Goal: Download file/media

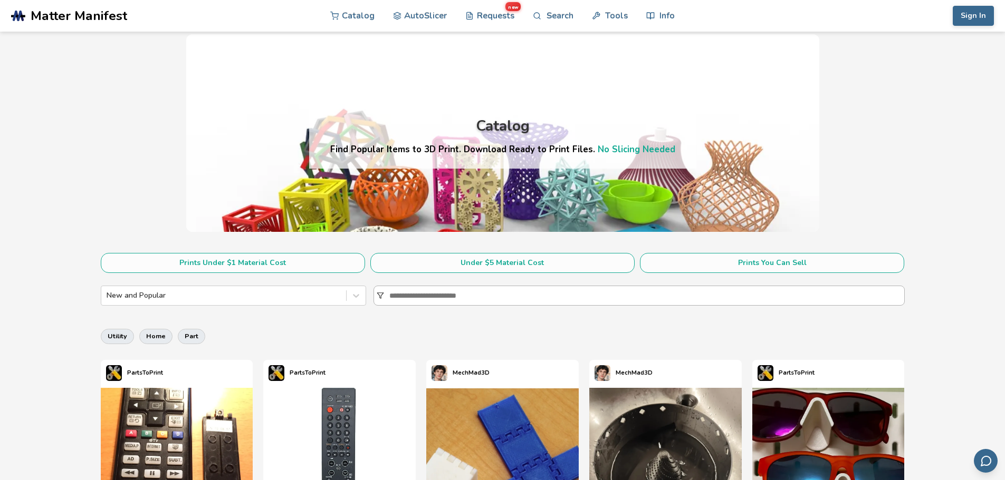
click at [454, 291] on input at bounding box center [646, 295] width 515 height 19
type input "*****"
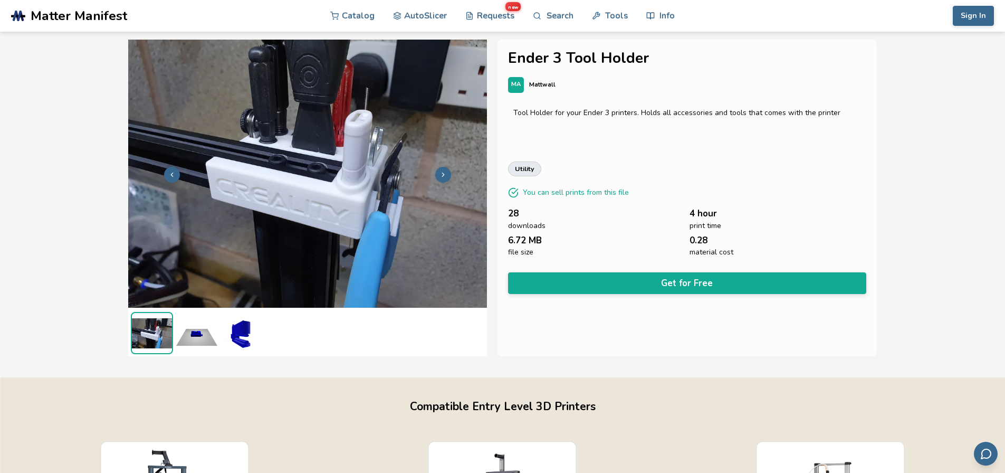
click at [193, 331] on img at bounding box center [197, 333] width 42 height 42
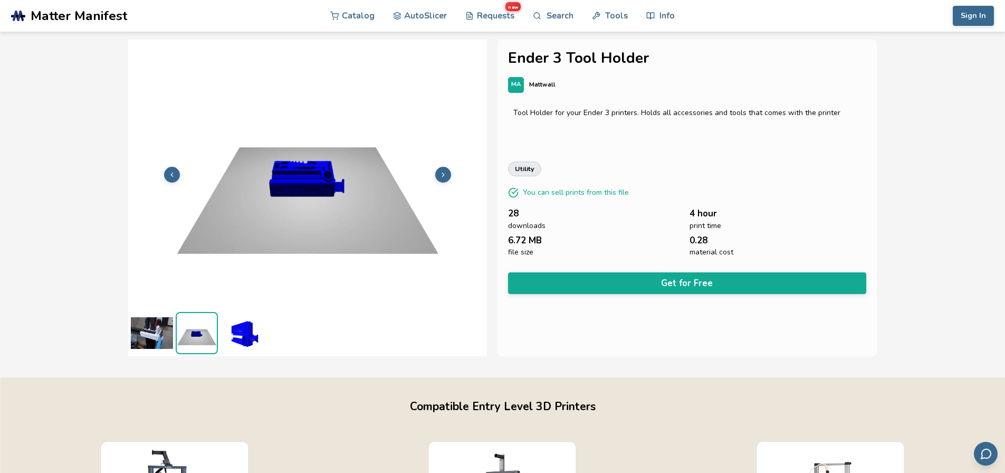
click at [241, 333] on img at bounding box center [241, 333] width 42 height 42
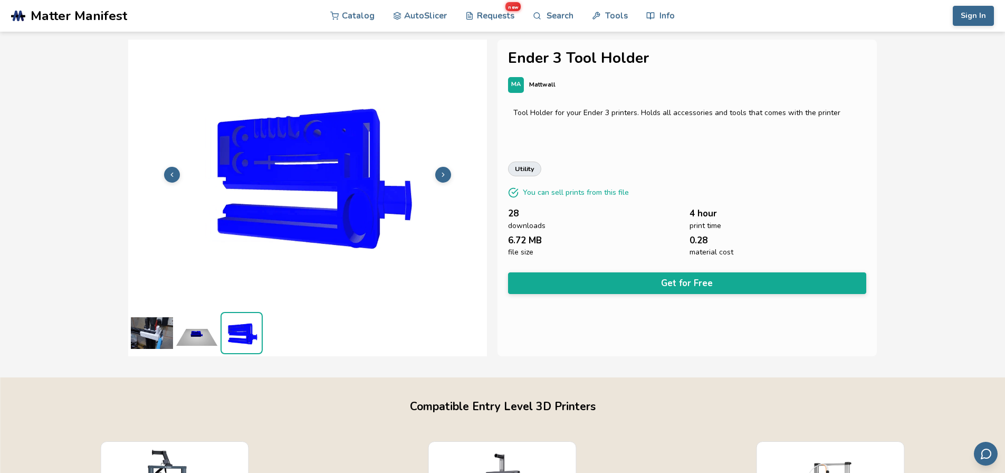
click at [152, 338] on img at bounding box center [152, 333] width 42 height 42
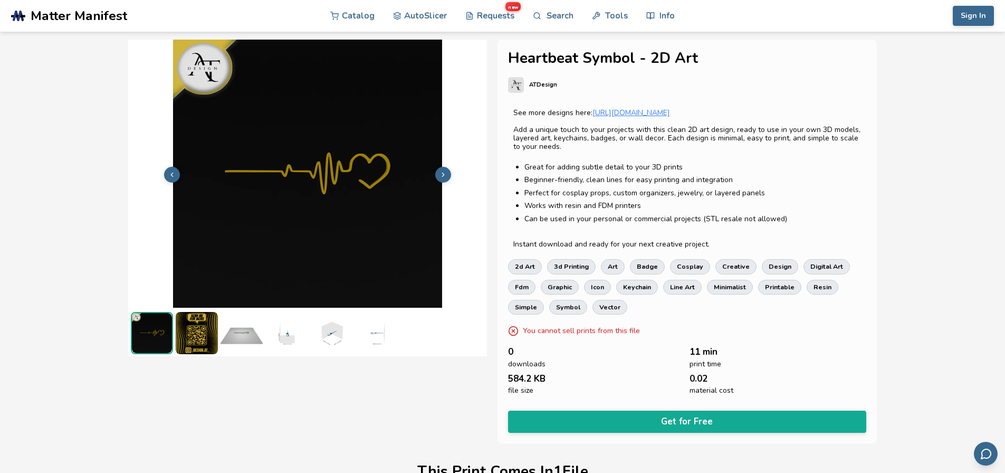
click at [195, 338] on img at bounding box center [197, 333] width 42 height 42
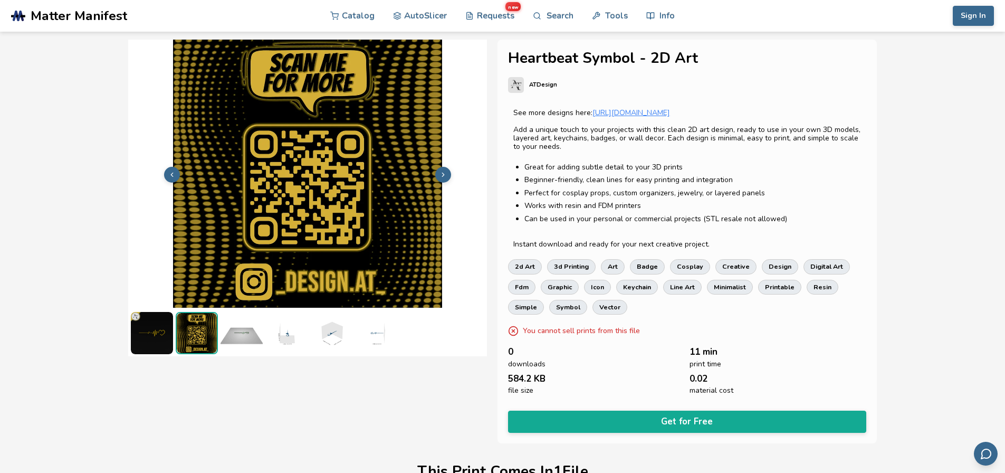
click at [249, 333] on img at bounding box center [241, 333] width 42 height 42
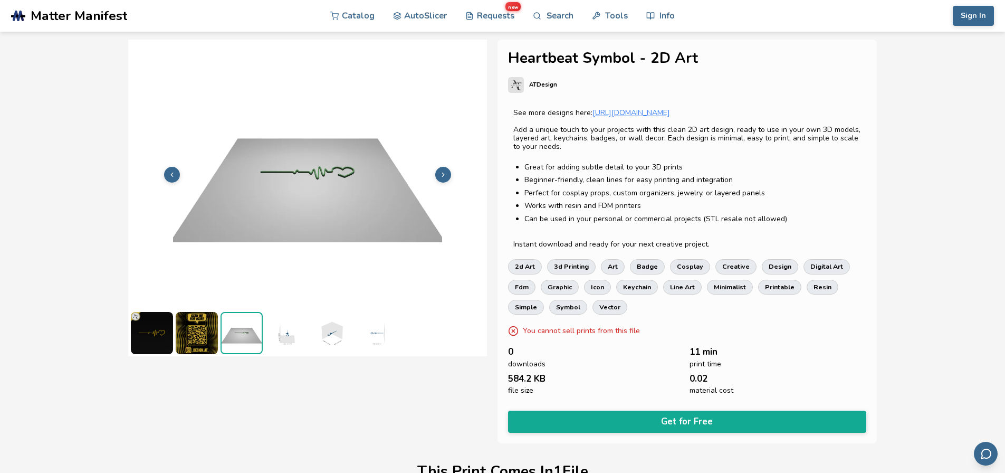
click at [299, 333] on img at bounding box center [286, 333] width 42 height 42
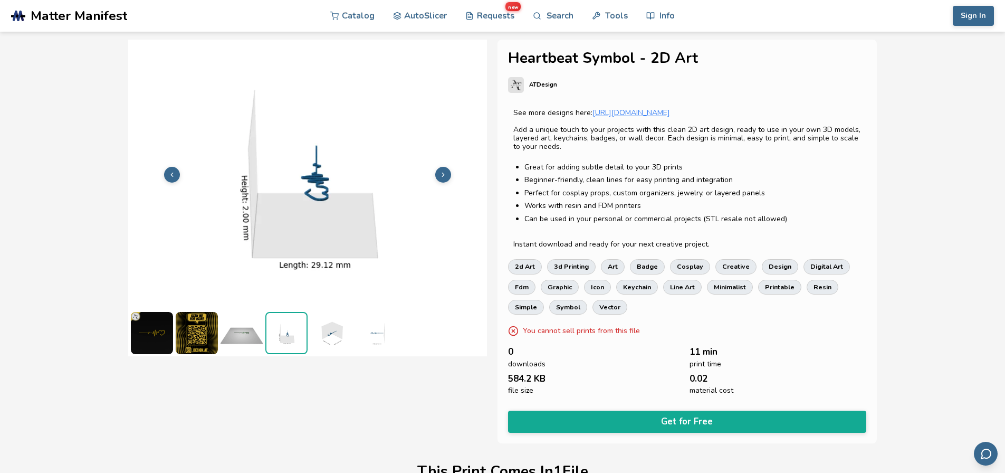
click at [328, 332] on img at bounding box center [331, 333] width 42 height 42
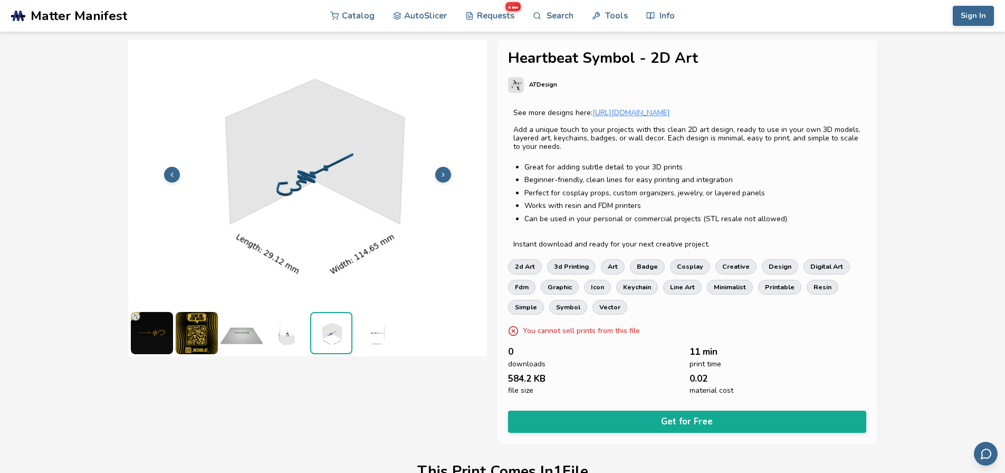
click at [380, 332] on img at bounding box center [376, 333] width 42 height 42
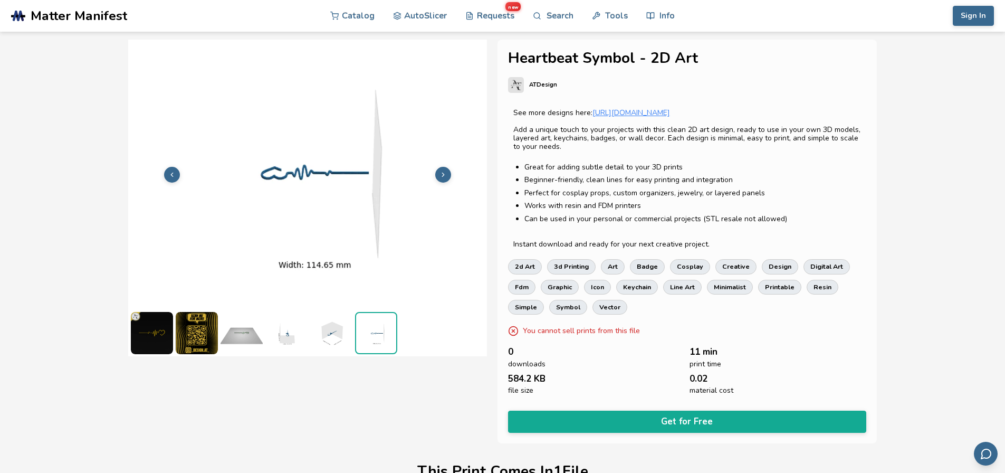
click at [148, 335] on img at bounding box center [152, 333] width 42 height 42
